Goal: Check status

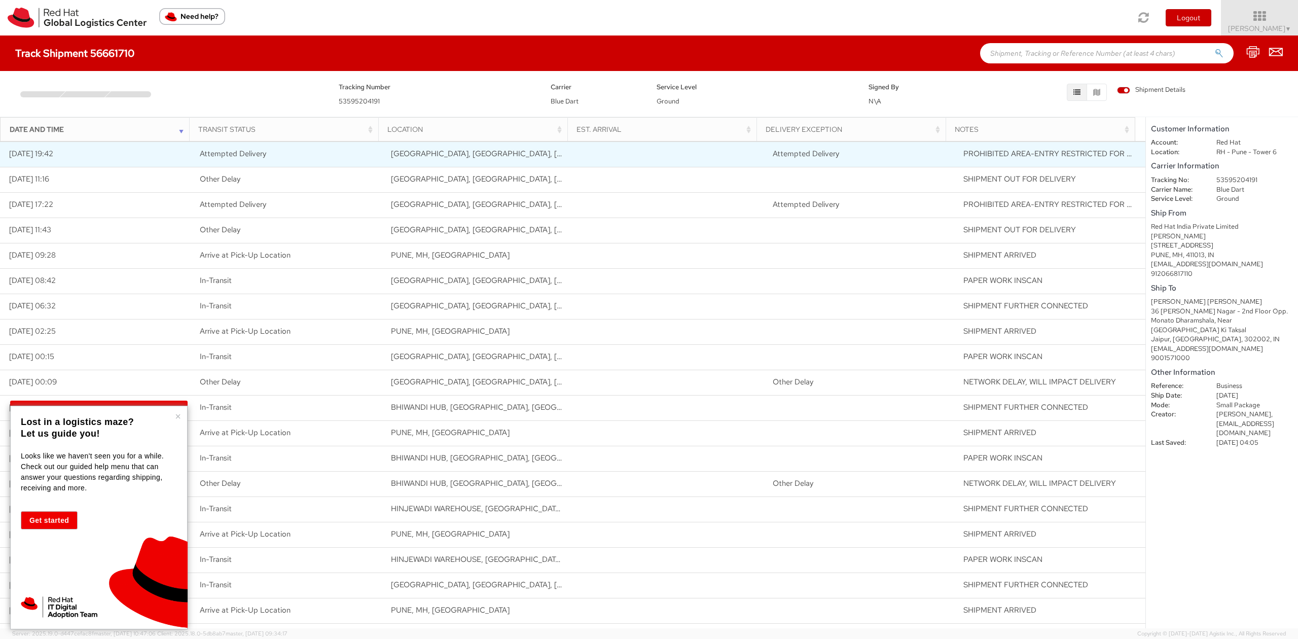
click at [110, 155] on td "[DATE] 19:42" at bounding box center [95, 153] width 191 height 25
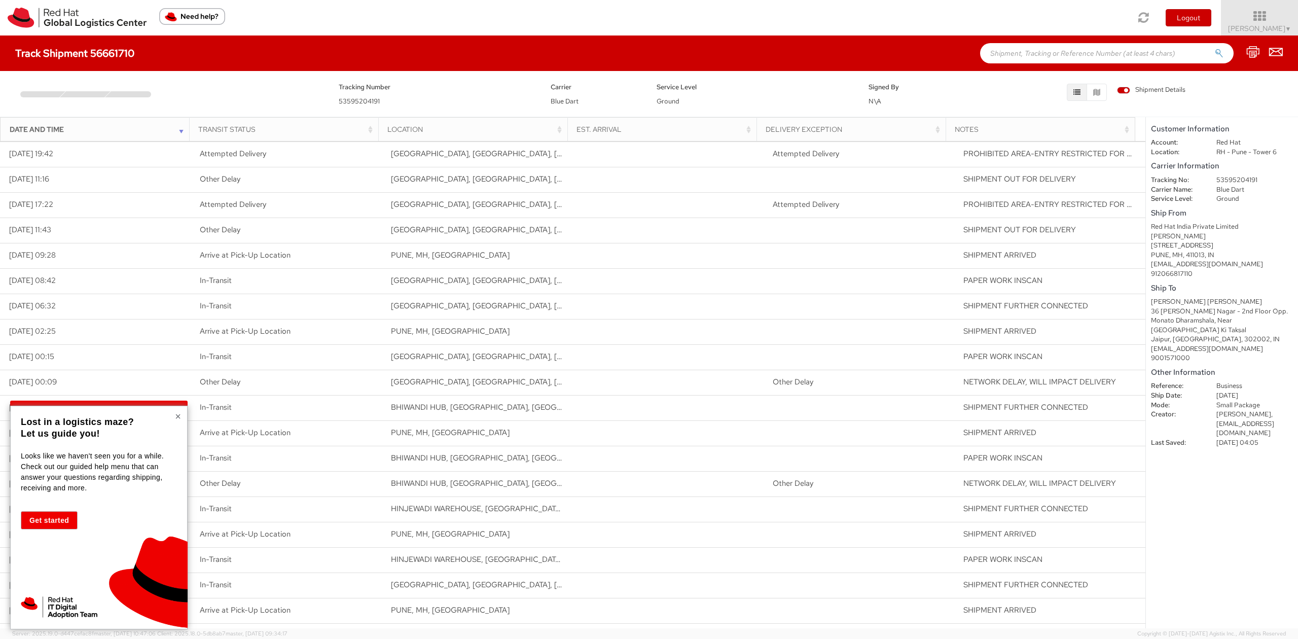
click at [175, 415] on button "×" at bounding box center [178, 416] width 6 height 10
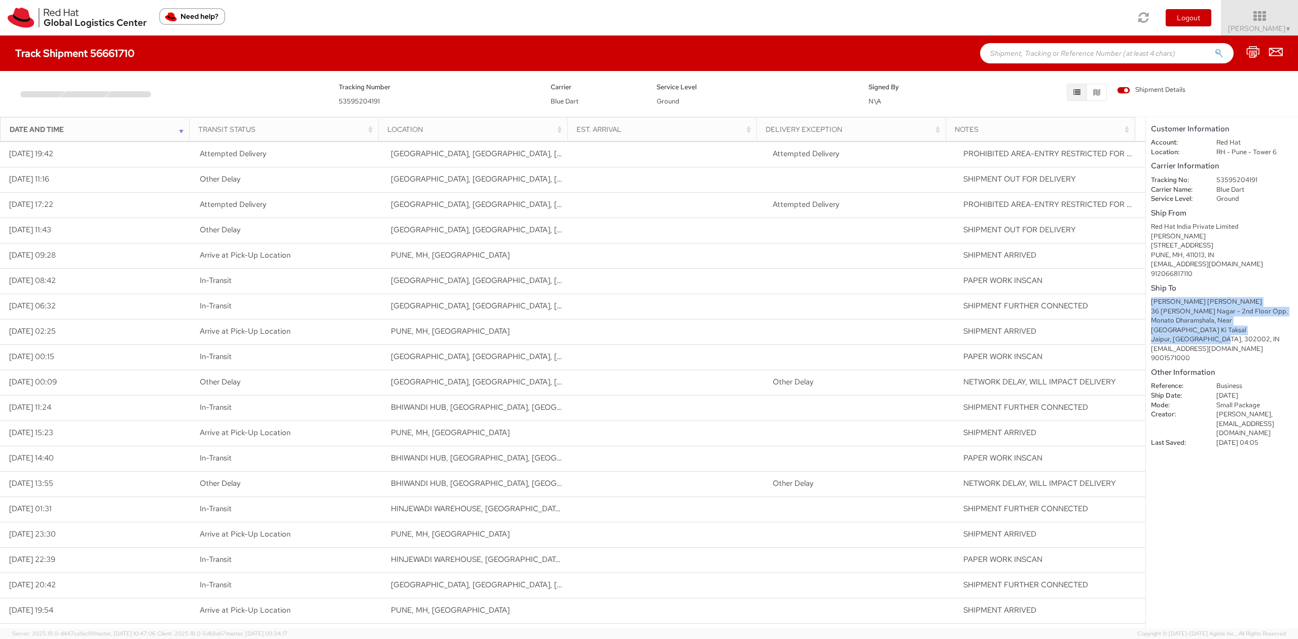
drag, startPoint x: 1152, startPoint y: 300, endPoint x: 1238, endPoint y: 331, distance: 91.6
click at [1238, 331] on div "[PERSON_NAME] [PERSON_NAME] [STREET_ADDRESS][PERSON_NAME] Opp. Monato Dharamsha…" at bounding box center [1222, 330] width 142 height 66
copy div "[PERSON_NAME] [PERSON_NAME] [STREET_ADDRESS][PERSON_NAME] Opp. Monato Dharamsha…"
click at [1231, 414] on dd "[PERSON_NAME], [EMAIL_ADDRESS][DOMAIN_NAME]" at bounding box center [1255, 424] width 92 height 28
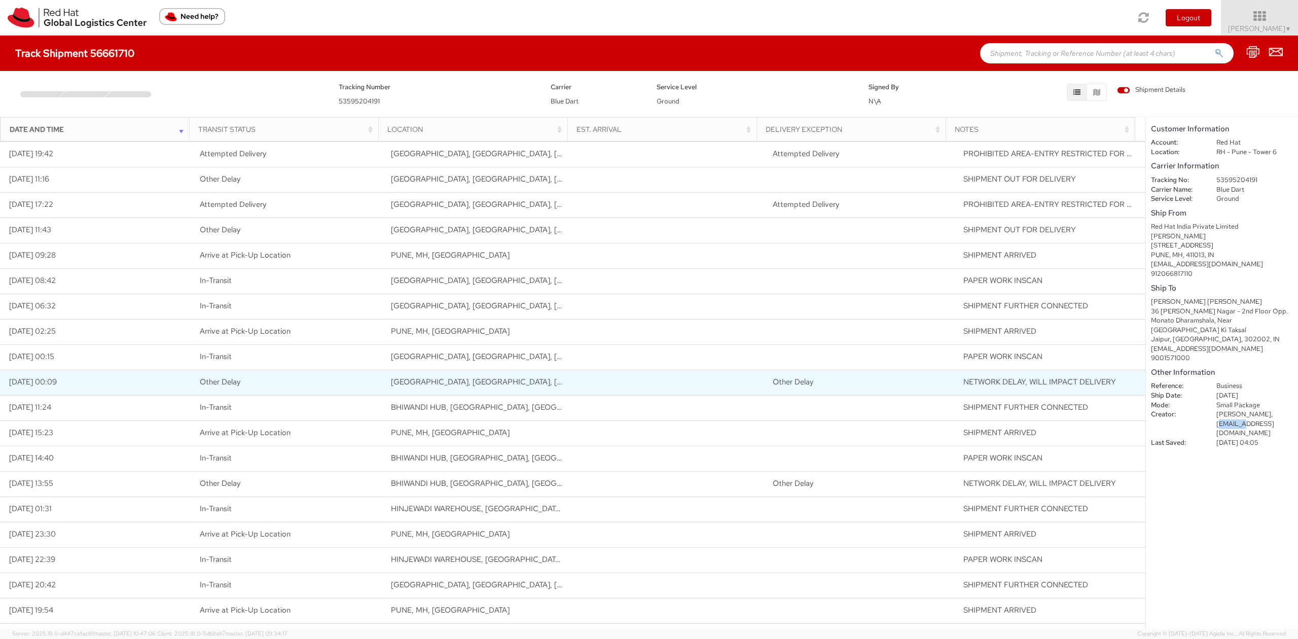
copy dd "ishaikh"
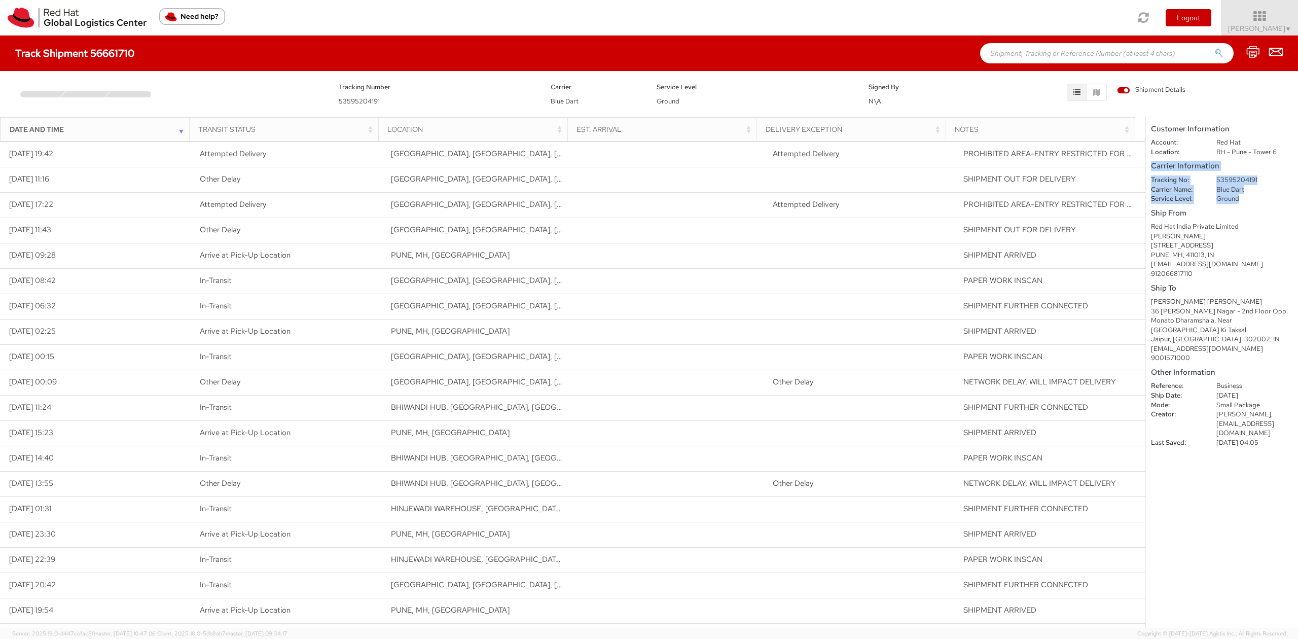
drag, startPoint x: 1152, startPoint y: 165, endPoint x: 1253, endPoint y: 201, distance: 107.1
click at [1253, 201] on div "Carrier Information Tracking No: 53595204191 Carrier Name: Blue Dart Service Le…" at bounding box center [1222, 181] width 142 height 44
copy div "Carrier Information Tracking No: 53595204191 Carrier Name: Blue Dart Service Le…"
